Goal: Find specific page/section: Find specific page/section

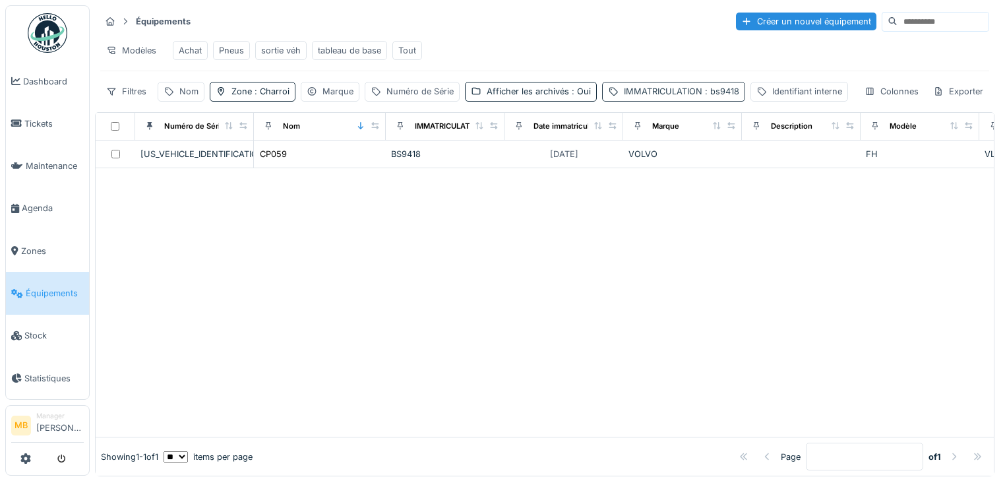
click at [684, 101] on div "IMMATRICULATION : bs9418" at bounding box center [673, 91] width 143 height 19
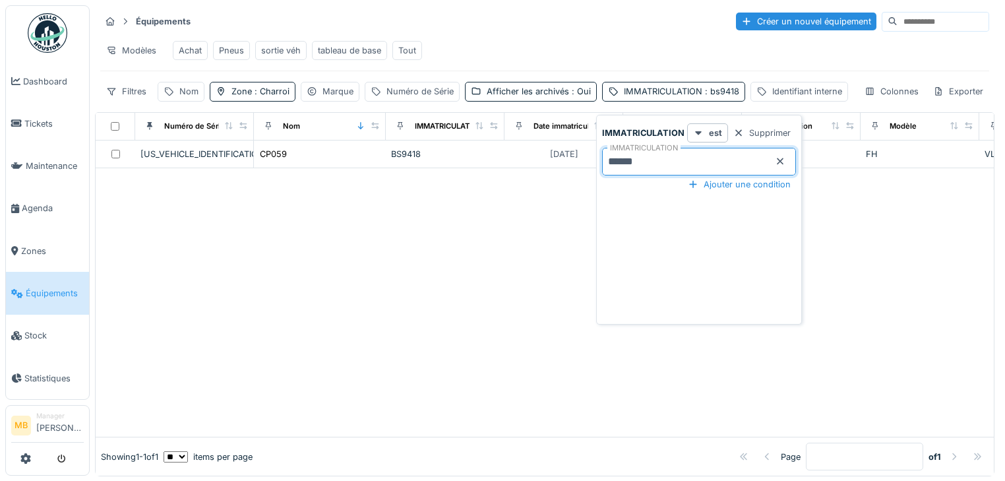
click at [644, 168] on input "******" at bounding box center [699, 162] width 194 height 28
type input "*"
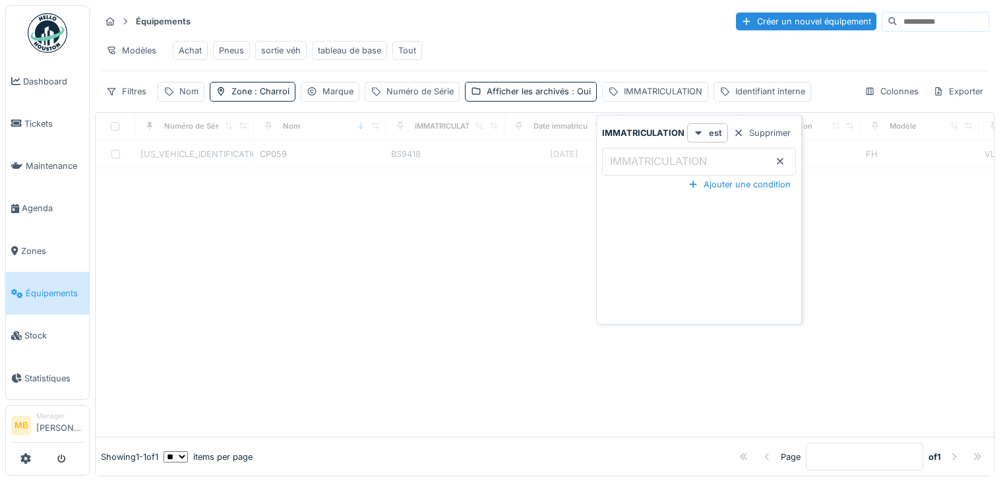
click at [268, 207] on div at bounding box center [545, 302] width 898 height 268
drag, startPoint x: 330, startPoint y: 221, endPoint x: 303, endPoint y: 212, distance: 28.0
click at [328, 221] on div at bounding box center [545, 302] width 898 height 268
click at [130, 107] on div "Équipements Créer un nouvel équipement Modèles Achat Pneus sortie véh tableau d…" at bounding box center [545, 56] width 900 height 102
click at [133, 101] on div "Filtres" at bounding box center [126, 91] width 52 height 19
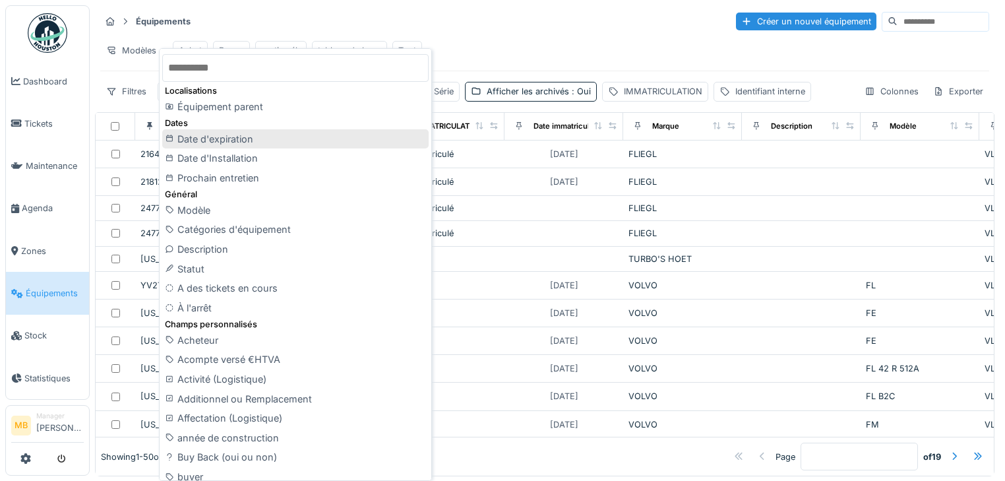
click at [757, 360] on td at bounding box center [801, 369] width 119 height 28
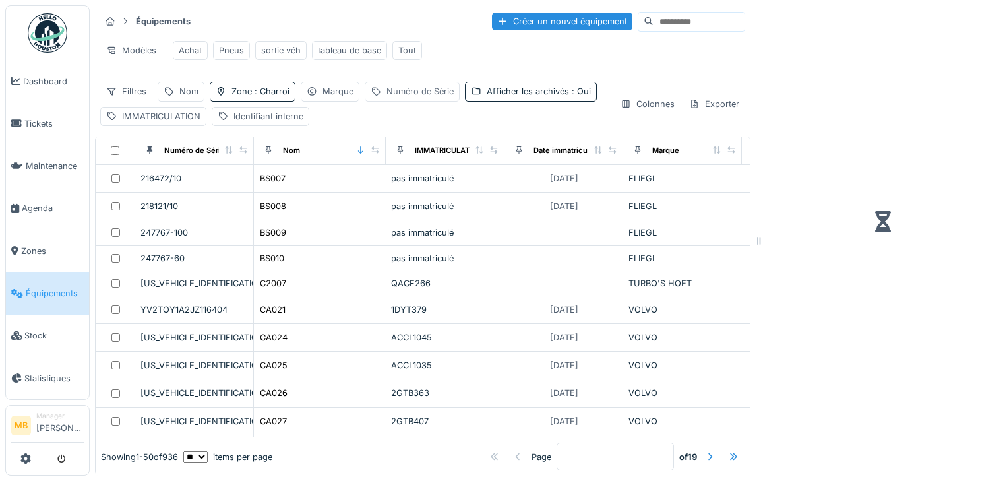
click at [411, 98] on div "Numéro de Série" at bounding box center [420, 91] width 67 height 13
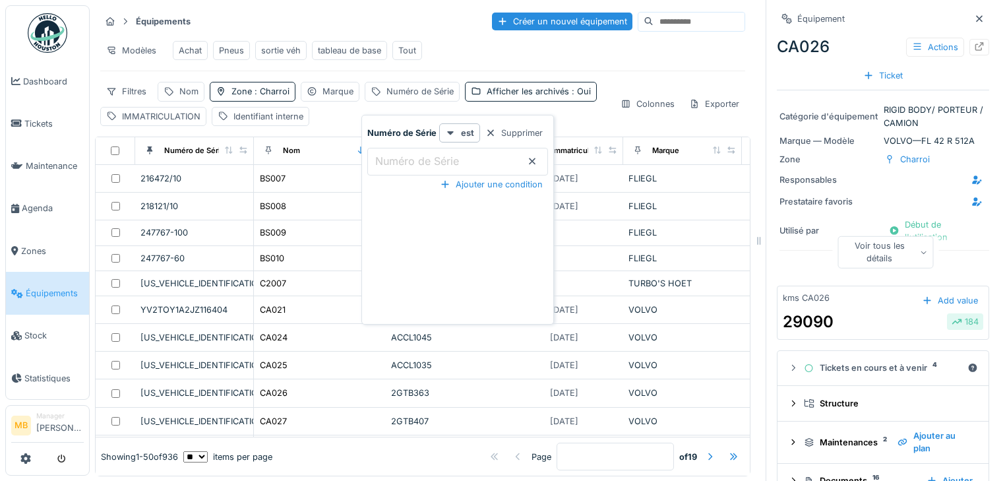
click at [397, 164] on label "Numéro de Série" at bounding box center [417, 161] width 89 height 16
click at [397, 164] on Série_A4OTQ "Numéro de Série" at bounding box center [457, 162] width 181 height 28
type Série_A4OTQ "******"
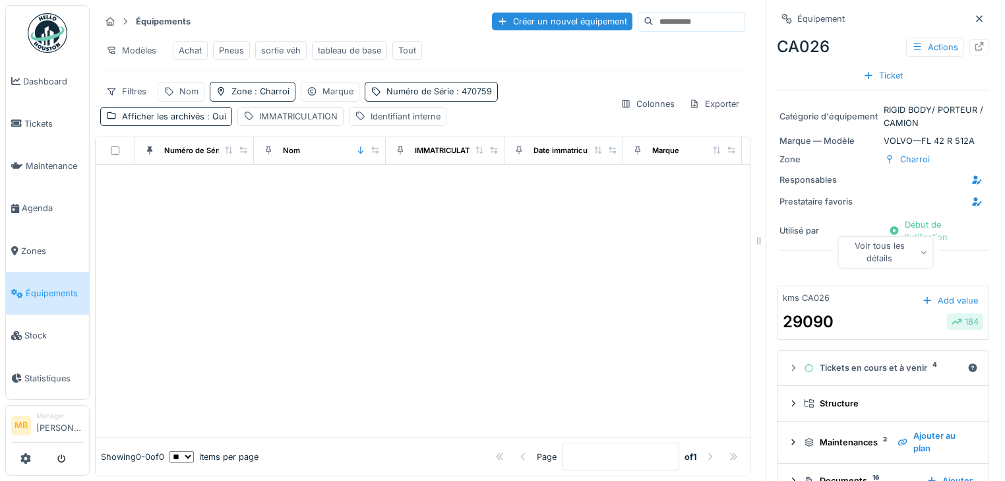
click at [289, 222] on div at bounding box center [423, 301] width 654 height 272
